Goal: Check status

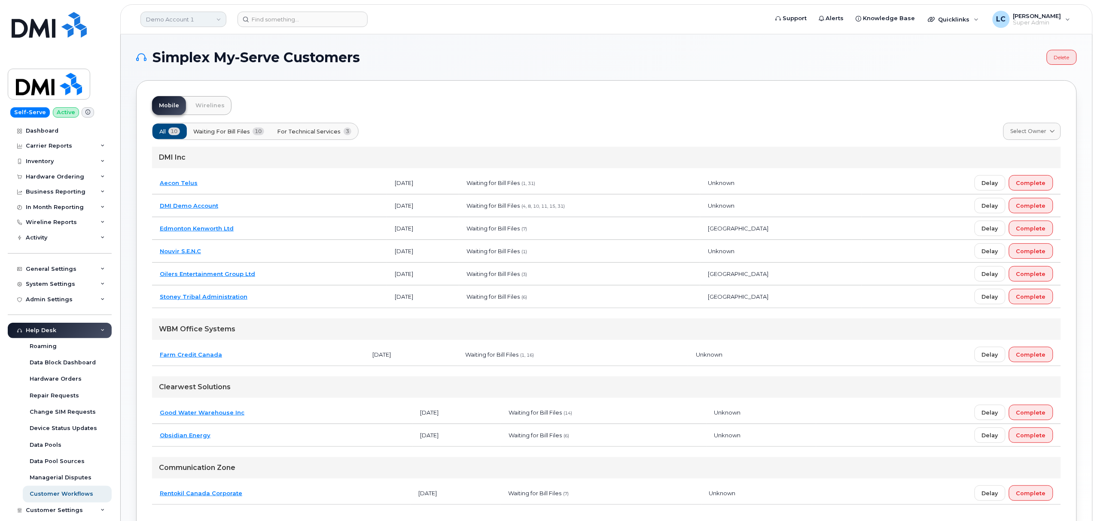
click at [198, 12] on link "Demo Account 1" at bounding box center [183, 19] width 86 height 15
click at [192, 34] on input at bounding box center [205, 40] width 113 height 15
click at [192, 33] on input at bounding box center [205, 40] width 113 height 15
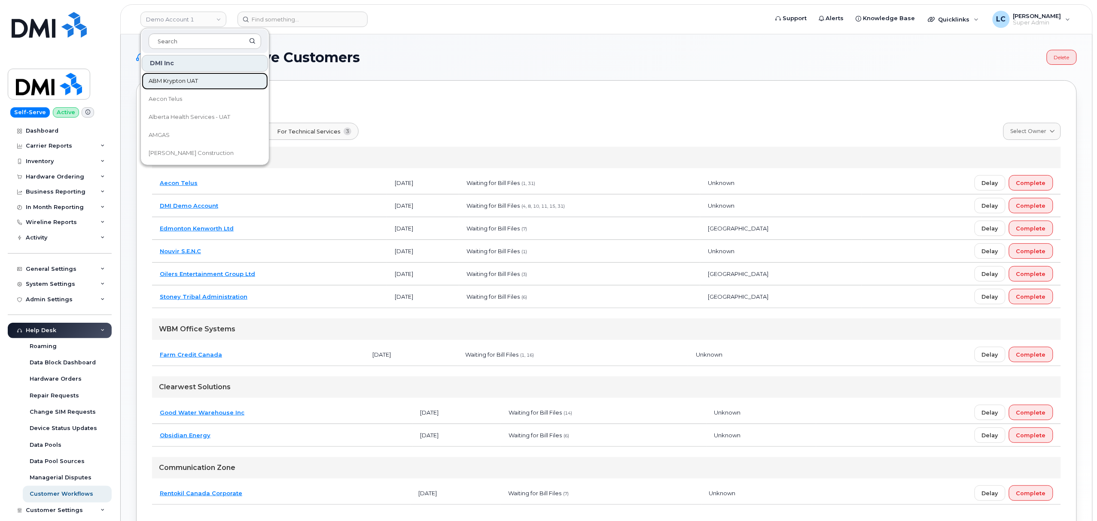
click at [187, 75] on link "ABM Krypton UAT" at bounding box center [205, 81] width 126 height 17
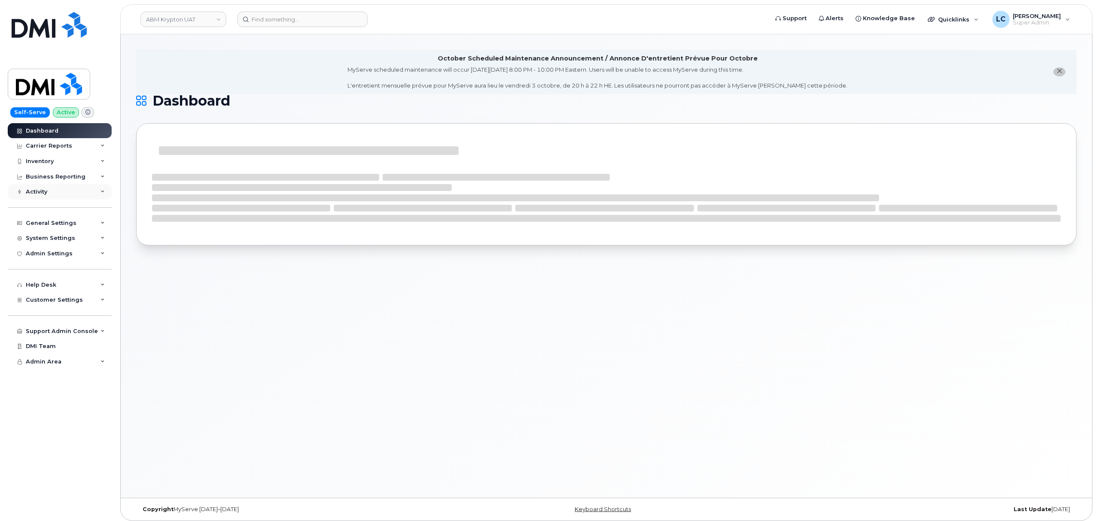
click at [80, 192] on div "Activity" at bounding box center [60, 191] width 104 height 15
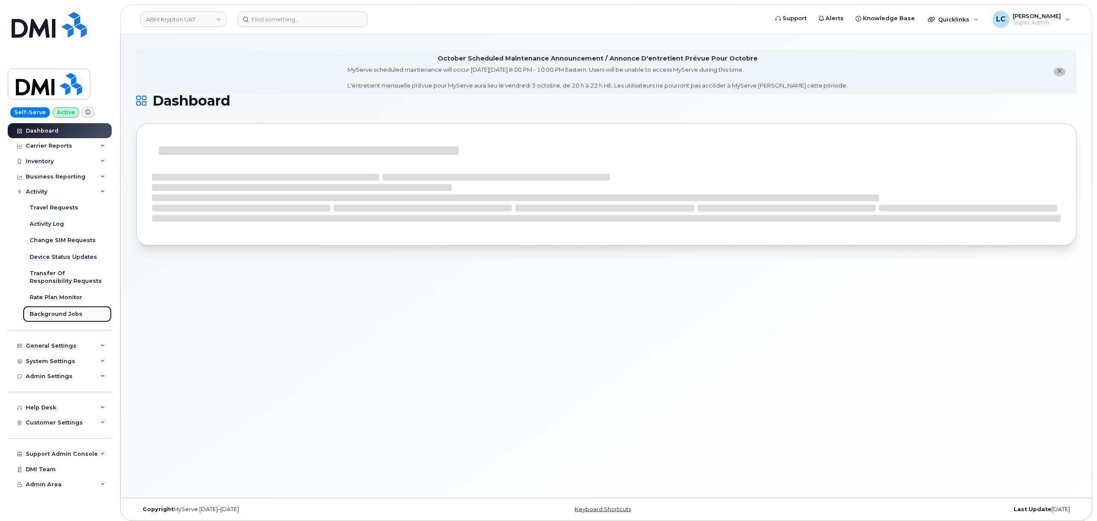
click at [64, 310] on link "Background Jobs" at bounding box center [67, 314] width 89 height 16
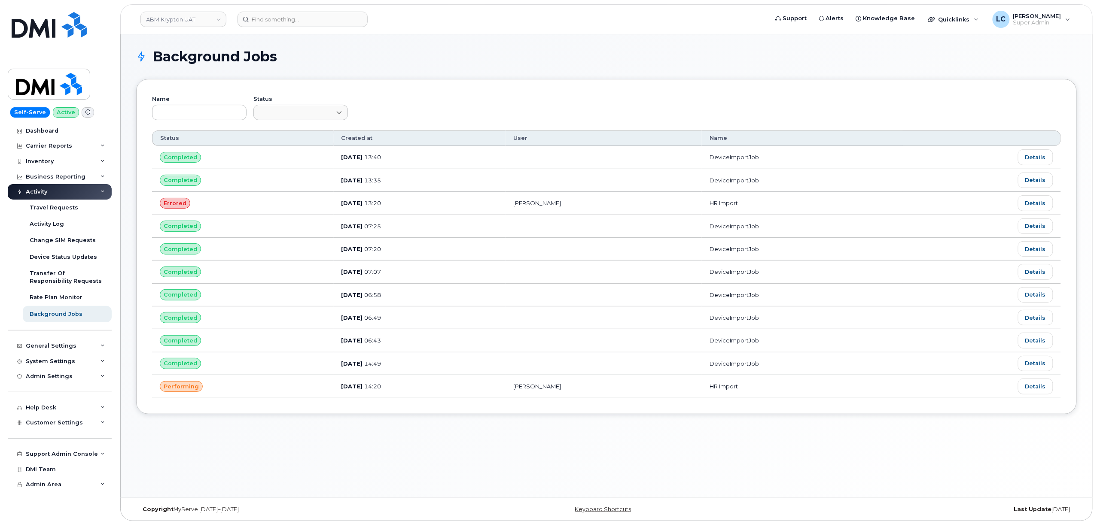
click at [359, 83] on div "Name Status Customize Filter Refresh Export Status Created at User Name Complet…" at bounding box center [606, 246] width 940 height 335
click at [62, 128] on link "Dashboard" at bounding box center [60, 130] width 104 height 15
click at [72, 315] on div "Background Jobs" at bounding box center [56, 314] width 53 height 8
click at [391, 58] on h1 "Background Jobs" at bounding box center [604, 57] width 936 height 14
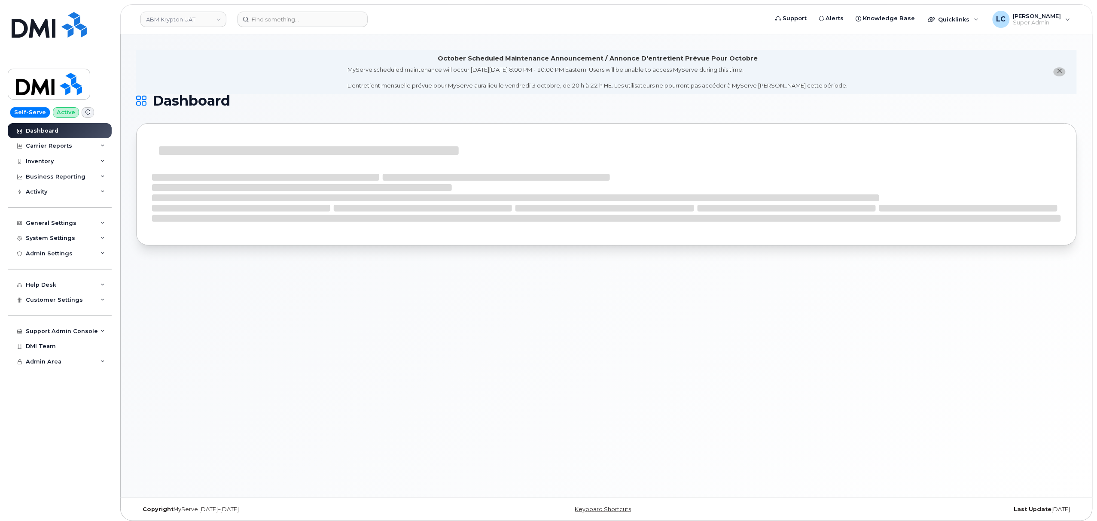
click at [358, 62] on li "October Scheduled Maintenance Announcement / Annonce D'entretient Prévue Pour O…" at bounding box center [606, 72] width 940 height 44
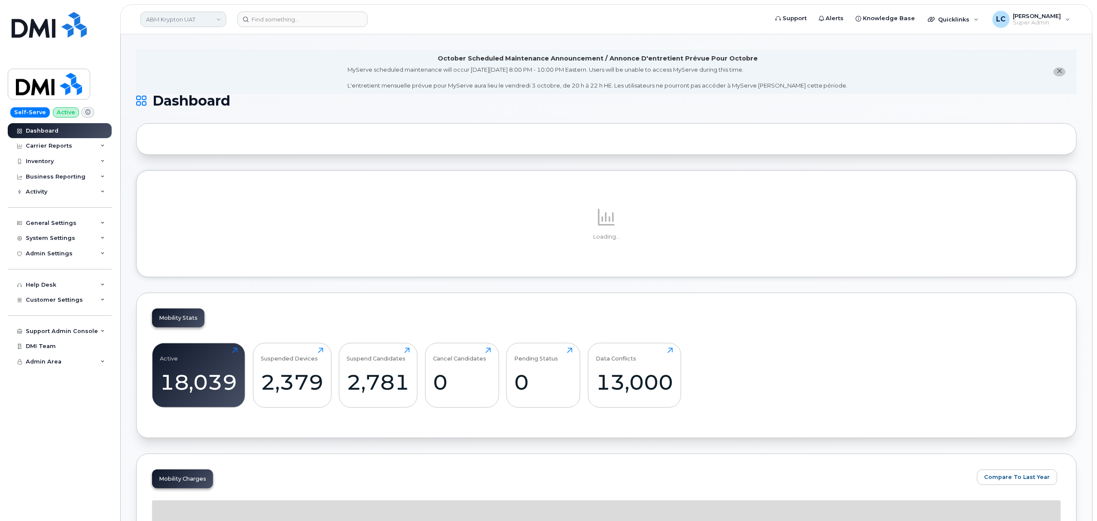
click at [223, 20] on link "ABM Krypton UAT" at bounding box center [183, 19] width 86 height 15
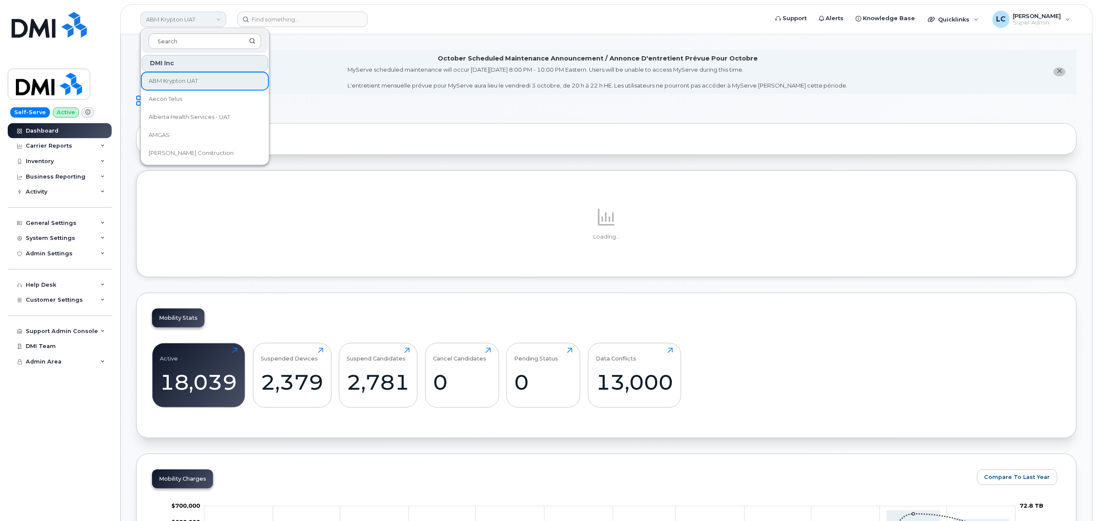
click at [222, 19] on link "ABM Krypton UAT" at bounding box center [183, 19] width 86 height 15
click at [315, 71] on li "October Scheduled Maintenance Announcement / Annonce D'entretient Prévue Pour O…" at bounding box center [606, 72] width 940 height 44
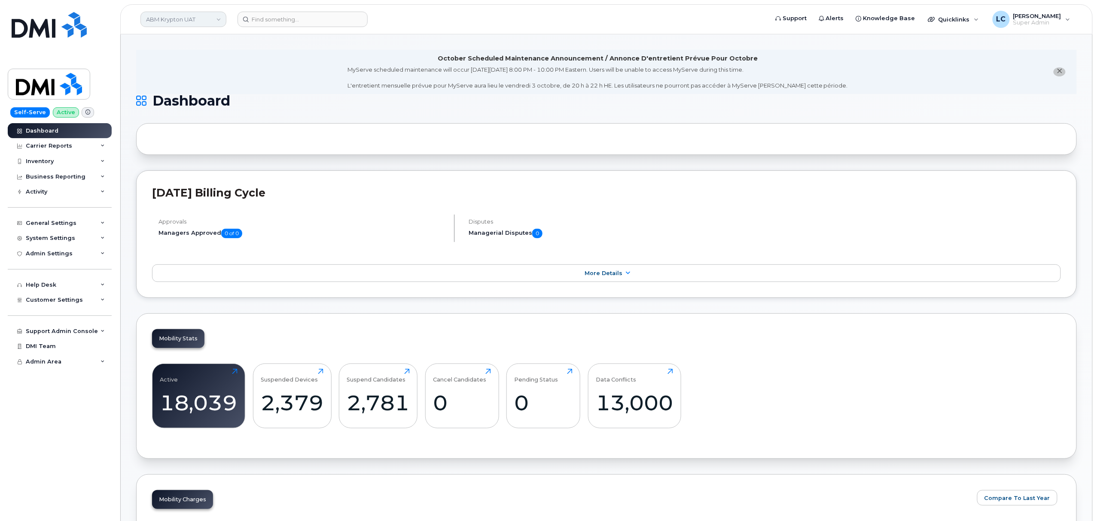
click at [222, 23] on link "ABM Krypton UAT" at bounding box center [183, 19] width 86 height 15
